Goal: Task Accomplishment & Management: Manage account settings

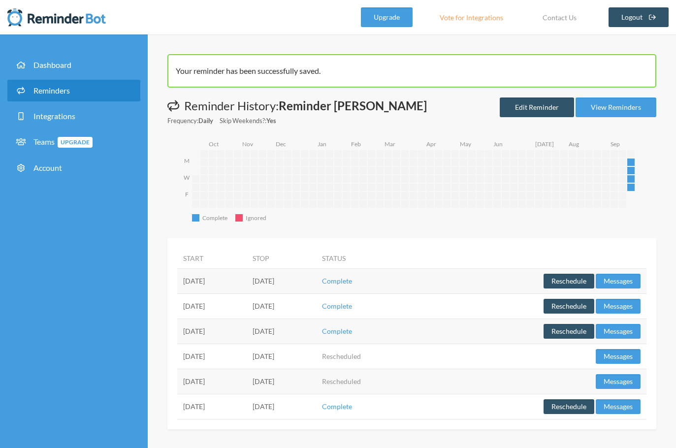
scroll to position [1, 0]
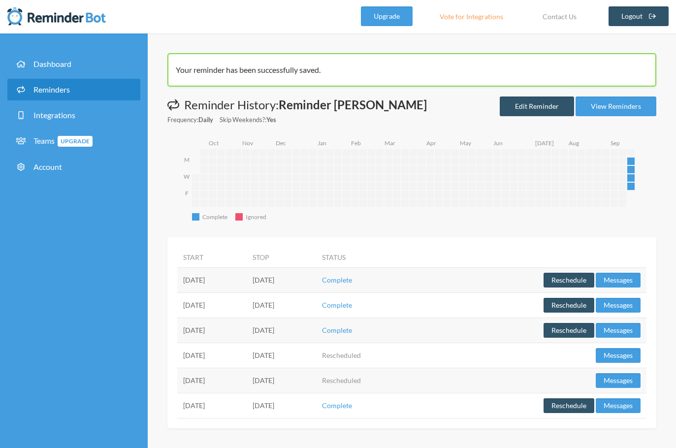
click at [52, 94] on link "Reminders" at bounding box center [73, 90] width 133 height 22
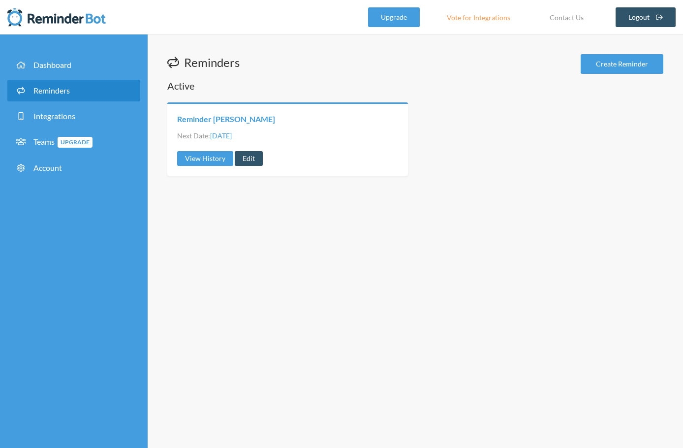
click at [242, 122] on link "Reminder [PERSON_NAME]" at bounding box center [226, 119] width 98 height 11
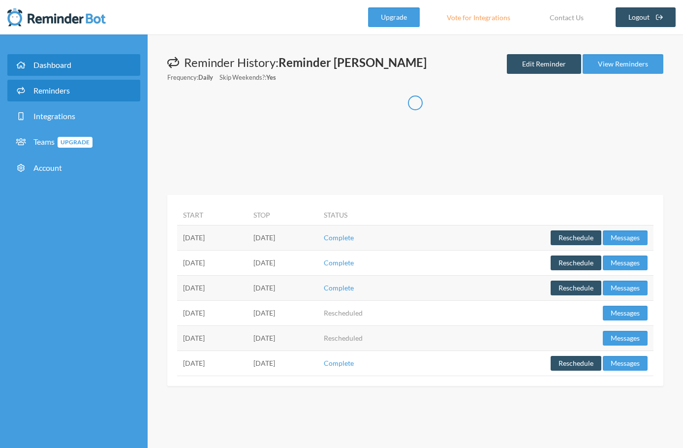
click at [74, 64] on link "Dashboard" at bounding box center [73, 65] width 133 height 22
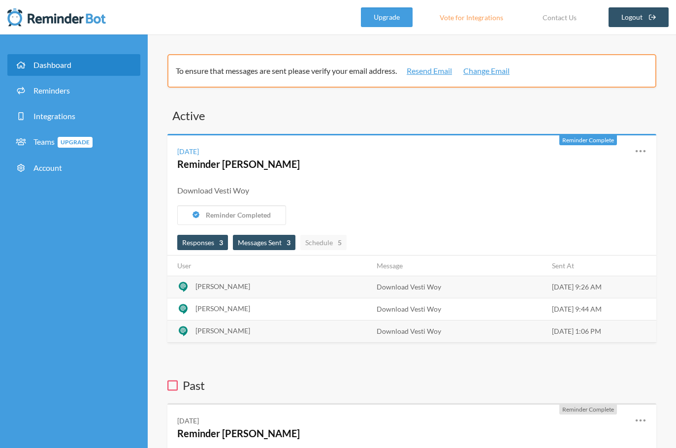
click at [266, 246] on span "Messages Sent 3" at bounding box center [264, 242] width 53 height 8
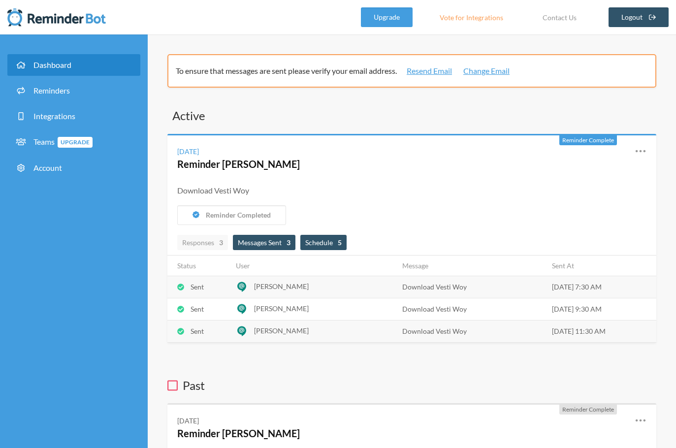
click at [319, 237] on span "Schedule 5" at bounding box center [323, 242] width 46 height 15
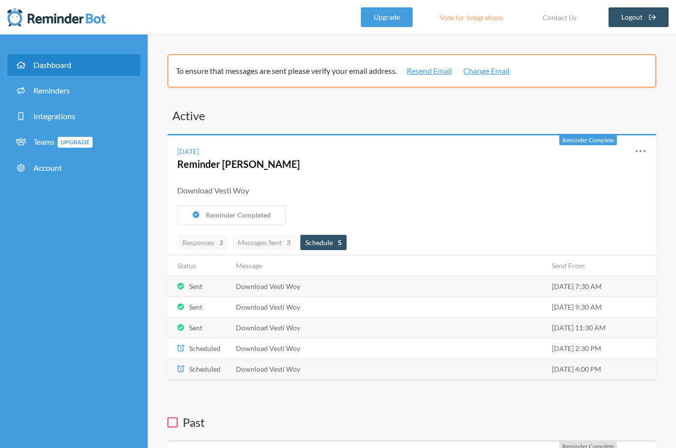
scroll to position [82, 0]
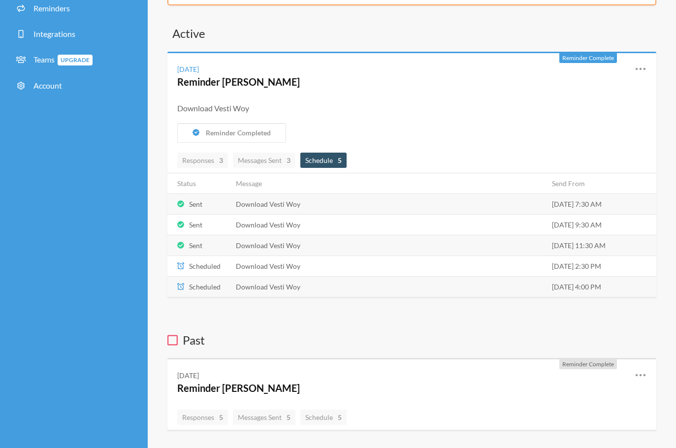
click at [278, 256] on td "Download Vesti Woy" at bounding box center [388, 265] width 316 height 21
click at [279, 267] on td "Download Vesti Woy" at bounding box center [388, 265] width 316 height 21
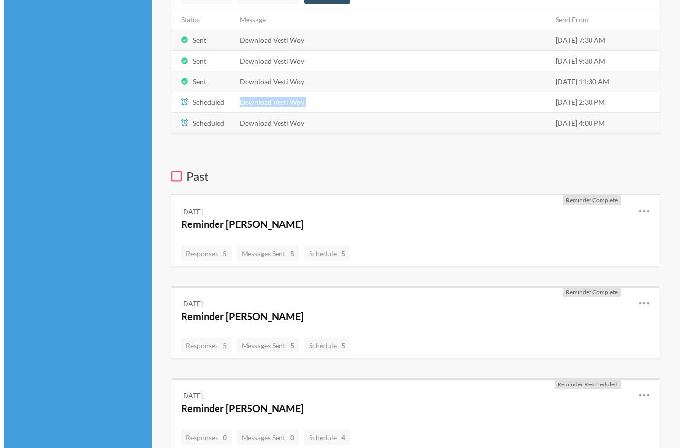
scroll to position [0, 0]
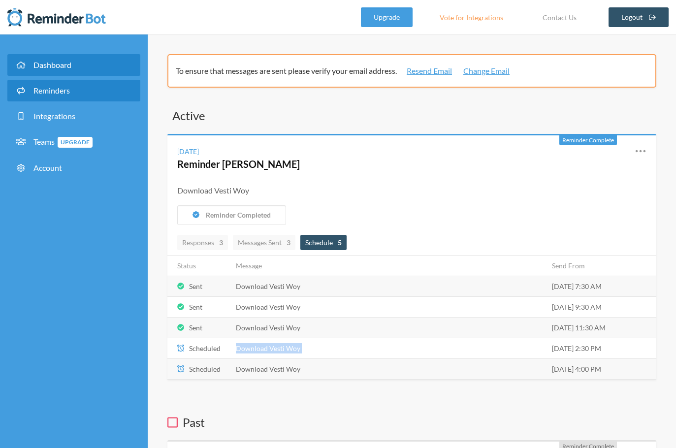
click at [73, 92] on link "Reminders" at bounding box center [73, 91] width 133 height 22
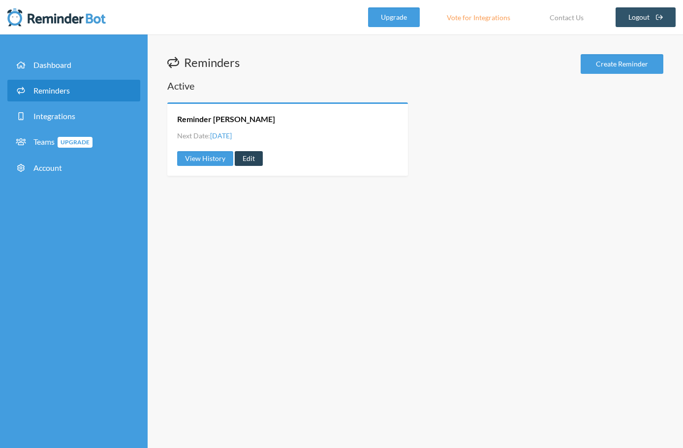
click at [251, 156] on link "Edit" at bounding box center [249, 158] width 28 height 15
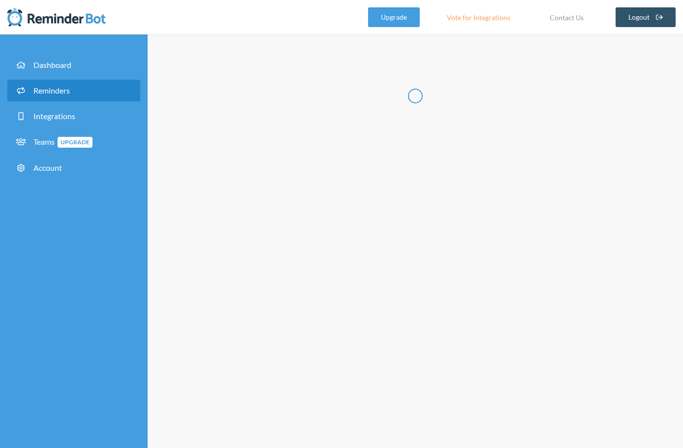
type input "Reminder [PERSON_NAME]"
select select "07:30:00"
select select "09:30:00"
select select "11:30:00"
select select "14:30:00"
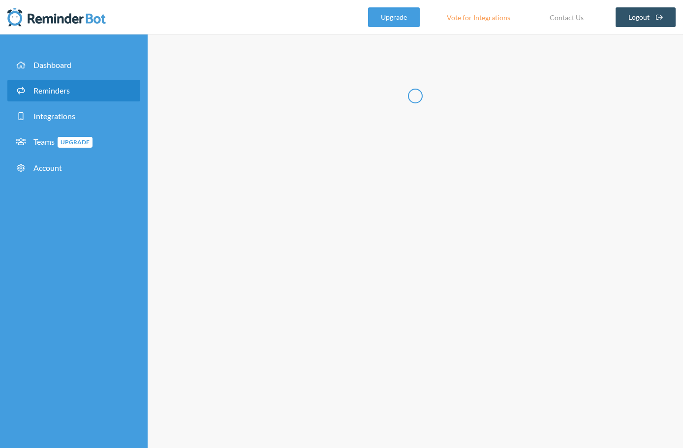
select select "16:00:00"
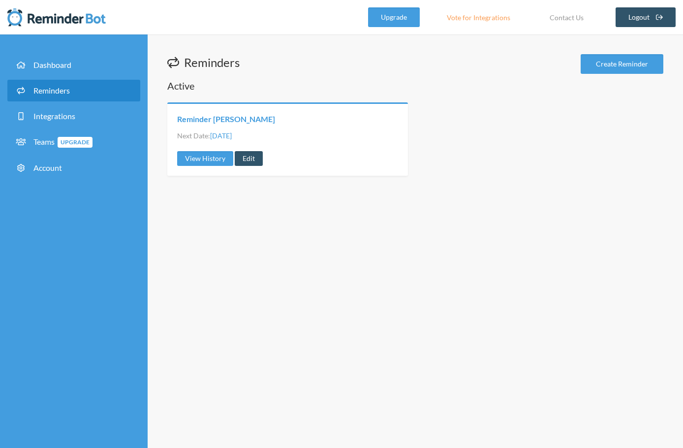
click at [243, 119] on link "Reminder [PERSON_NAME]" at bounding box center [226, 119] width 98 height 11
